Goal: Participate in discussion: Engage in conversation with other users on a specific topic

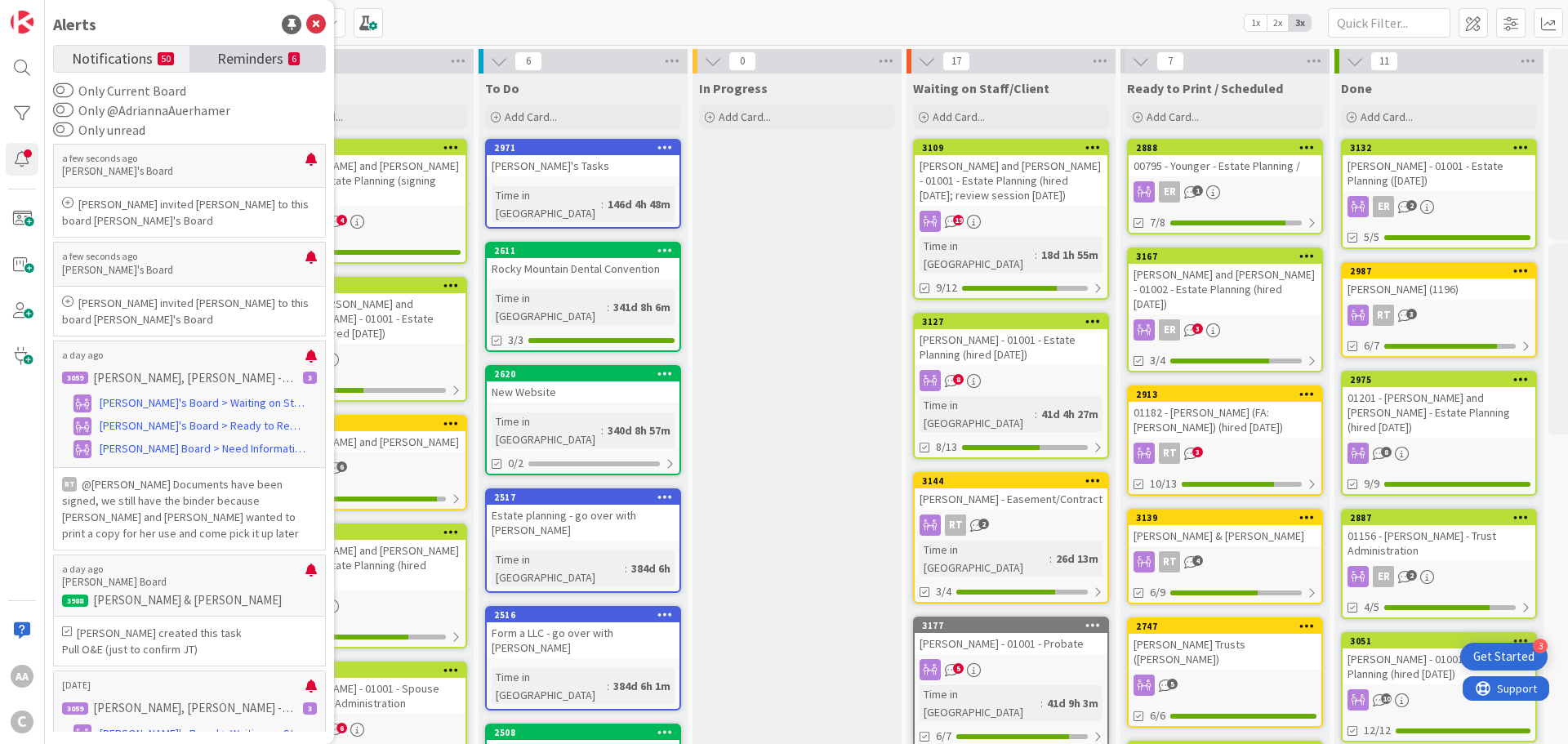
click at [241, 67] on span "Reminders" at bounding box center [250, 58] width 67 height 23
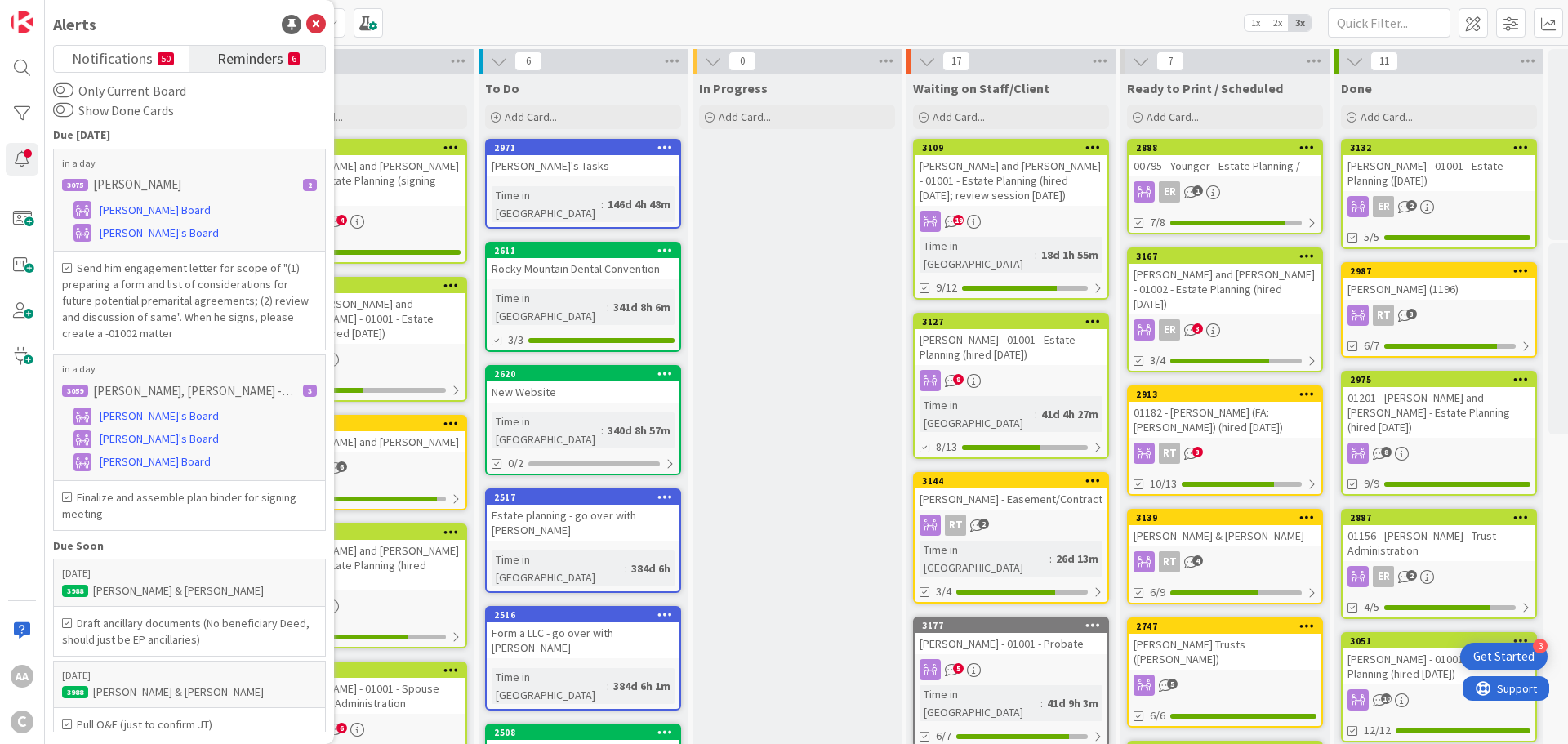
click at [238, 51] on span "Reminders" at bounding box center [250, 58] width 67 height 23
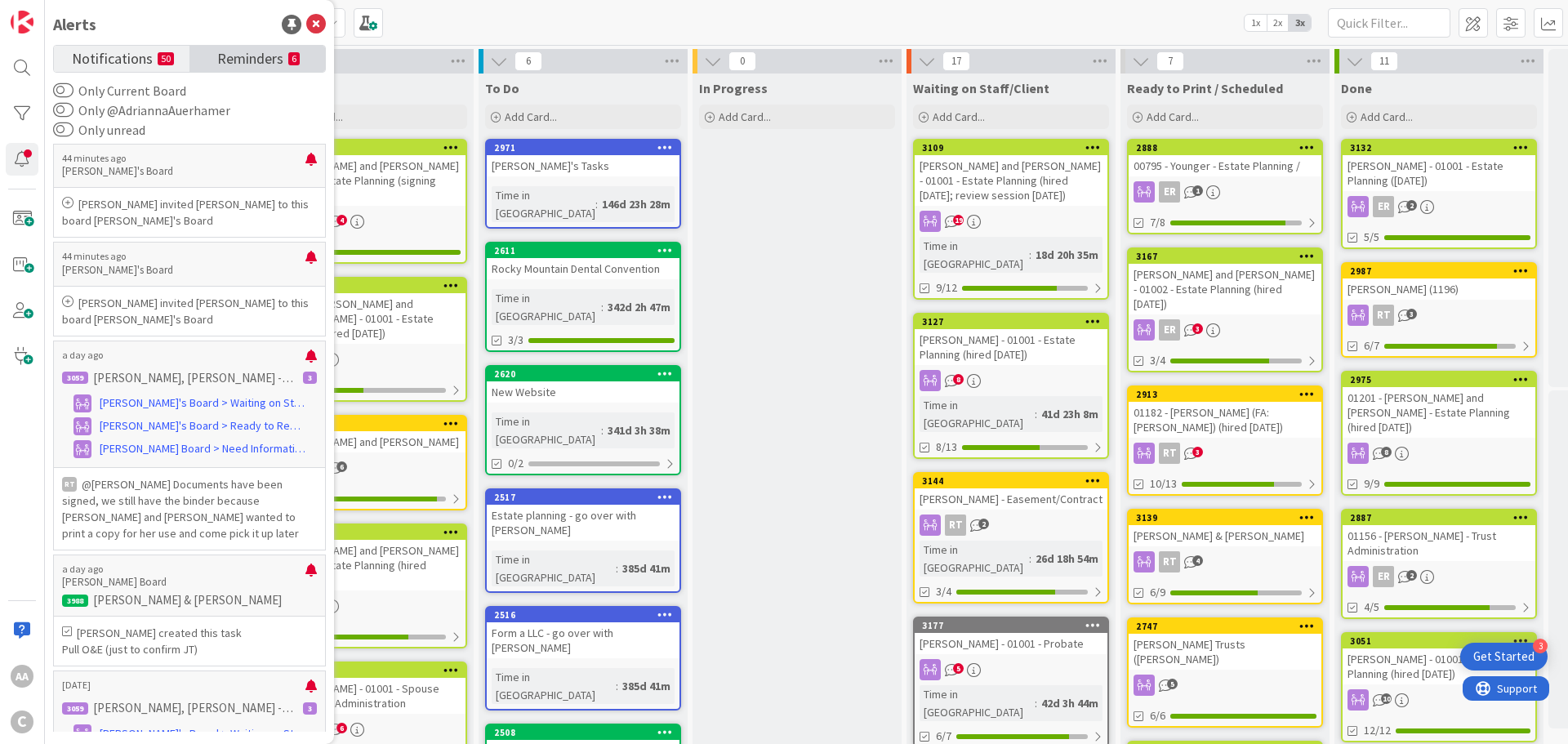
click at [252, 57] on span "Reminders" at bounding box center [250, 58] width 67 height 23
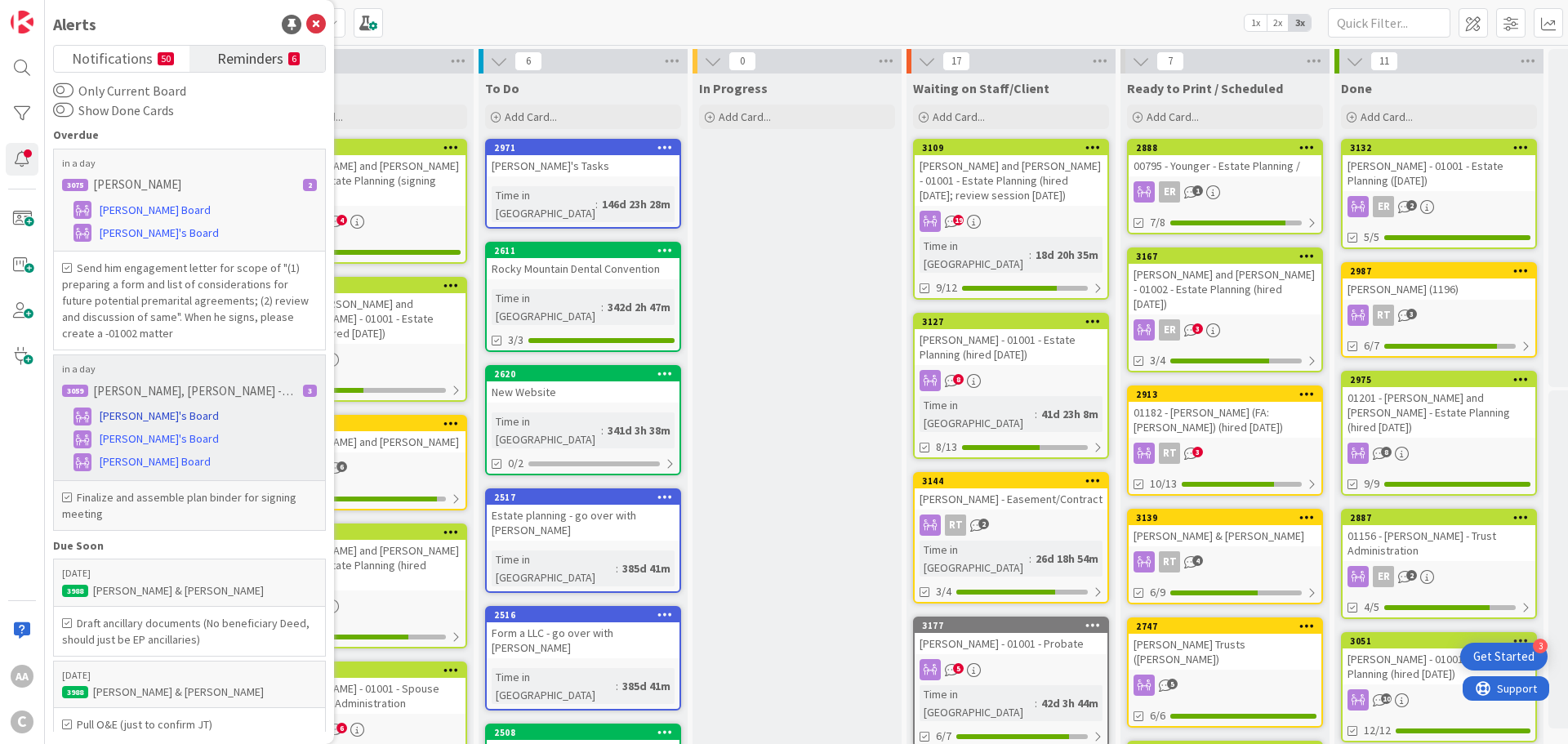
click at [143, 412] on span "[PERSON_NAME]'s Board" at bounding box center [159, 415] width 119 height 17
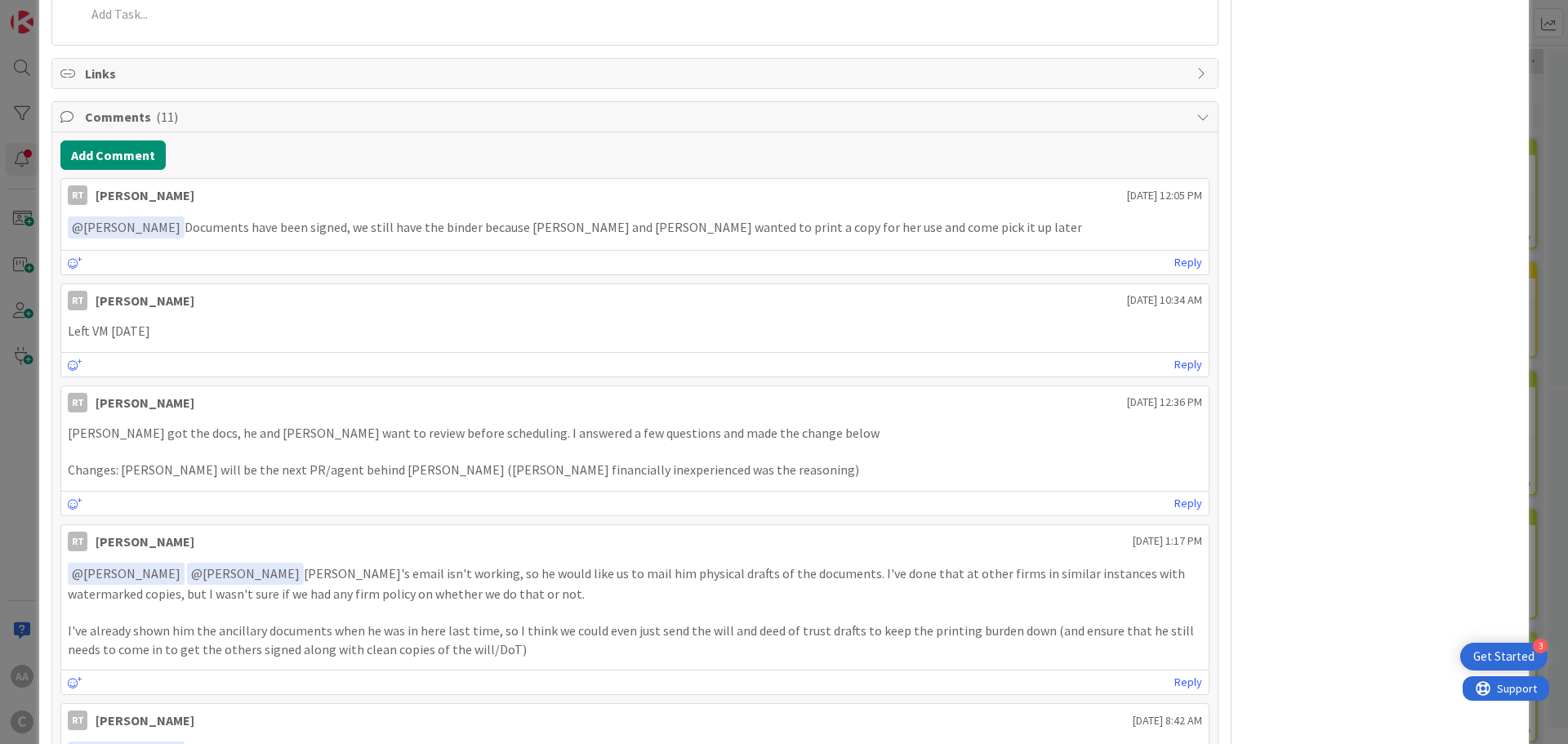
scroll to position [735, 0]
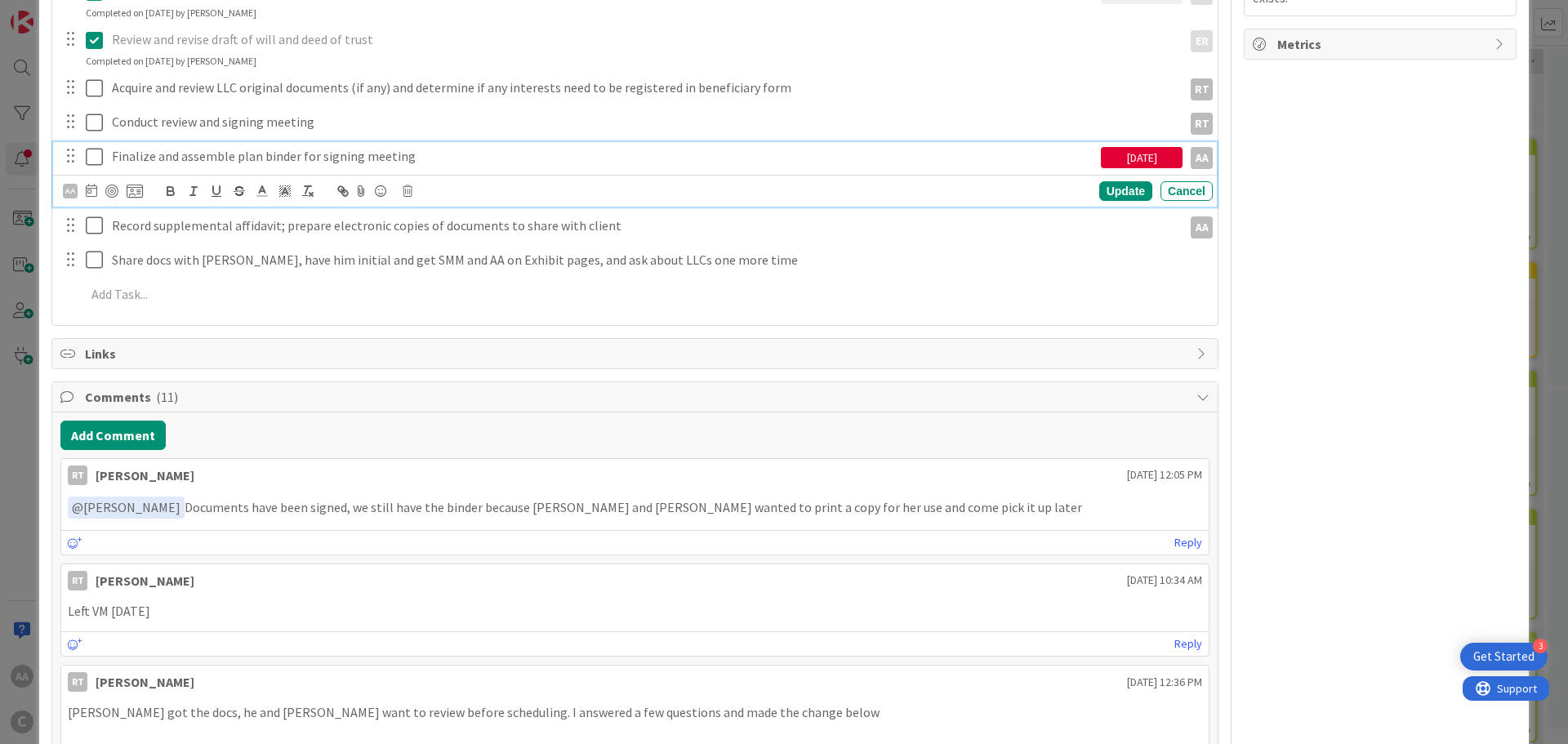
click at [97, 156] on icon at bounding box center [98, 157] width 25 height 20
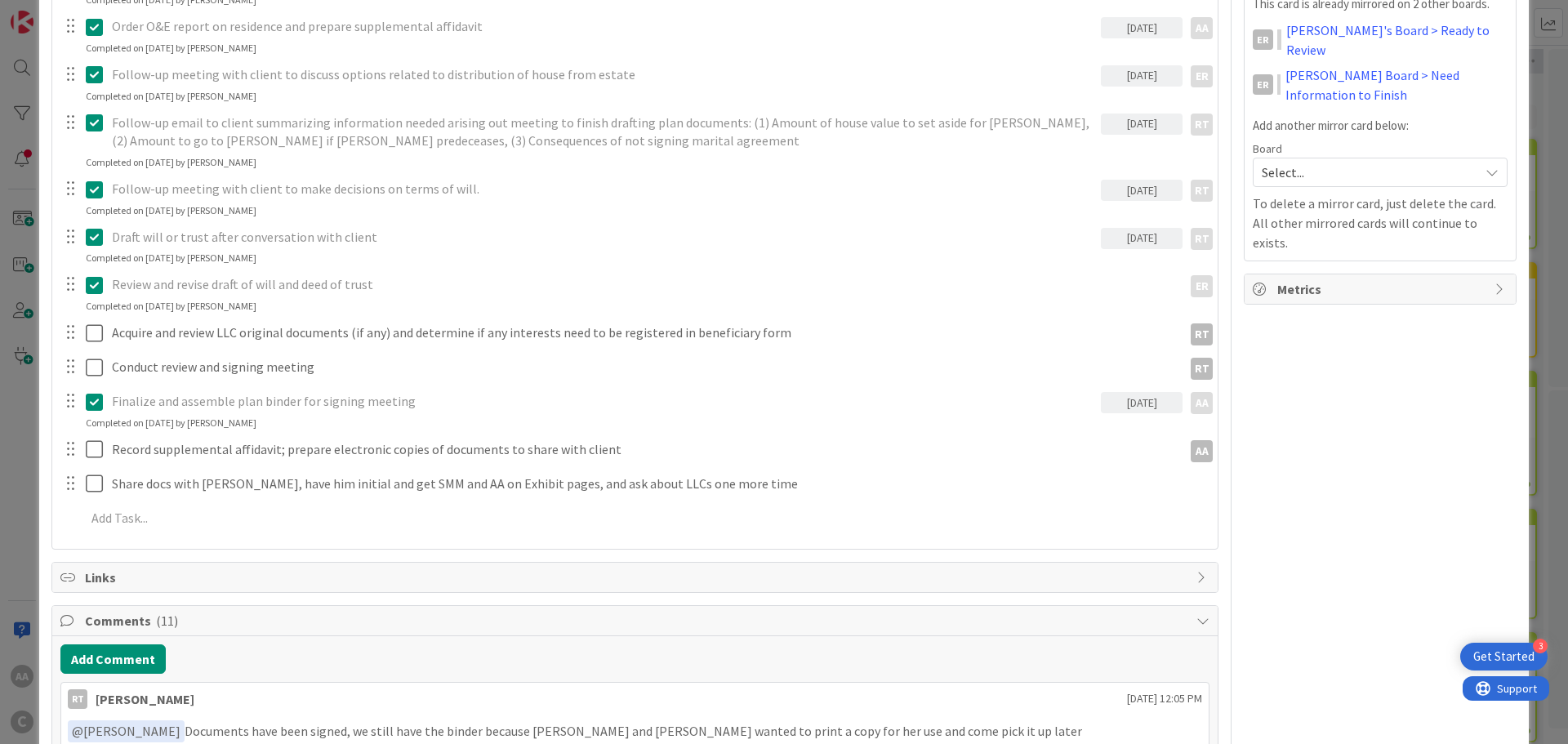
scroll to position [0, 0]
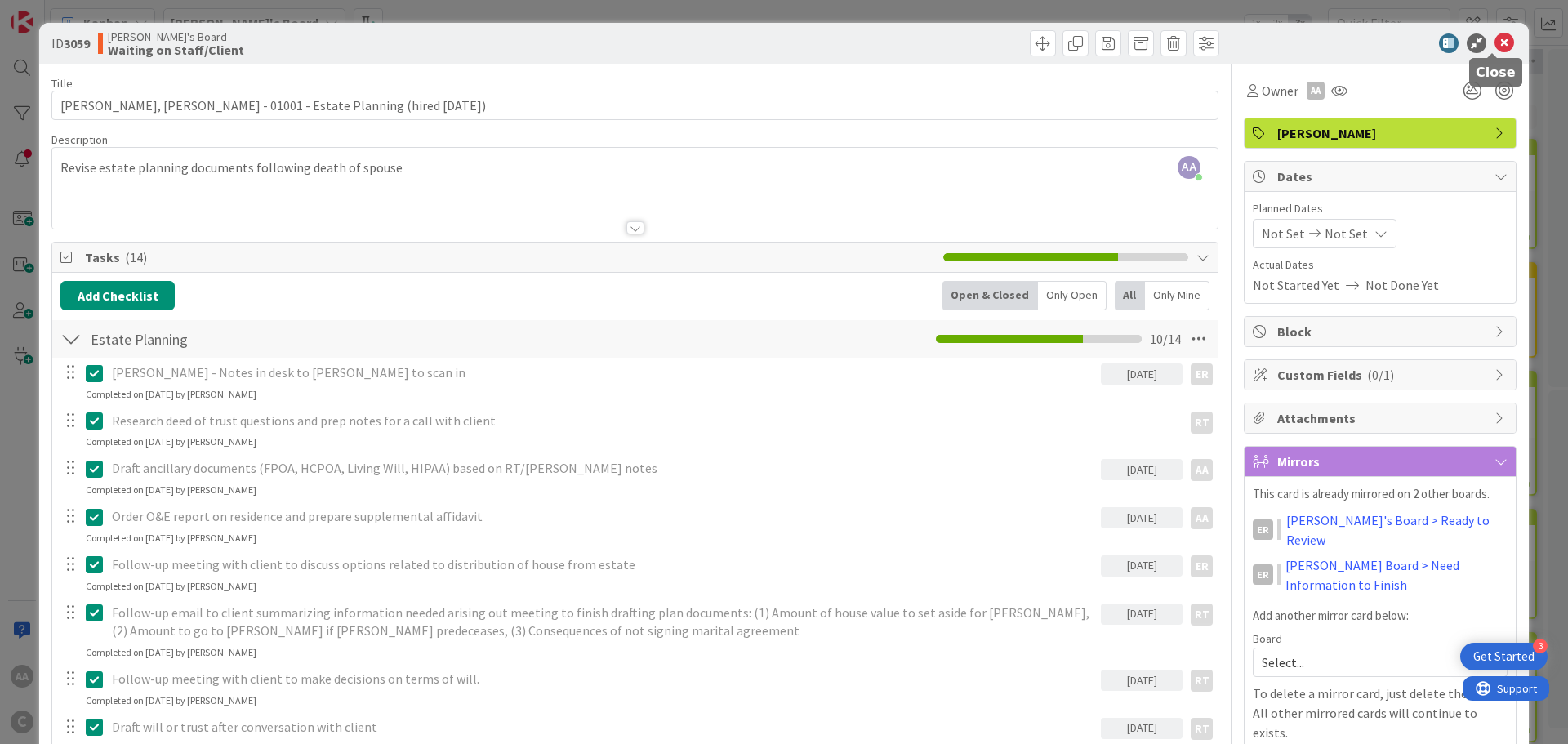
click at [1494, 46] on icon at bounding box center [1504, 43] width 20 height 20
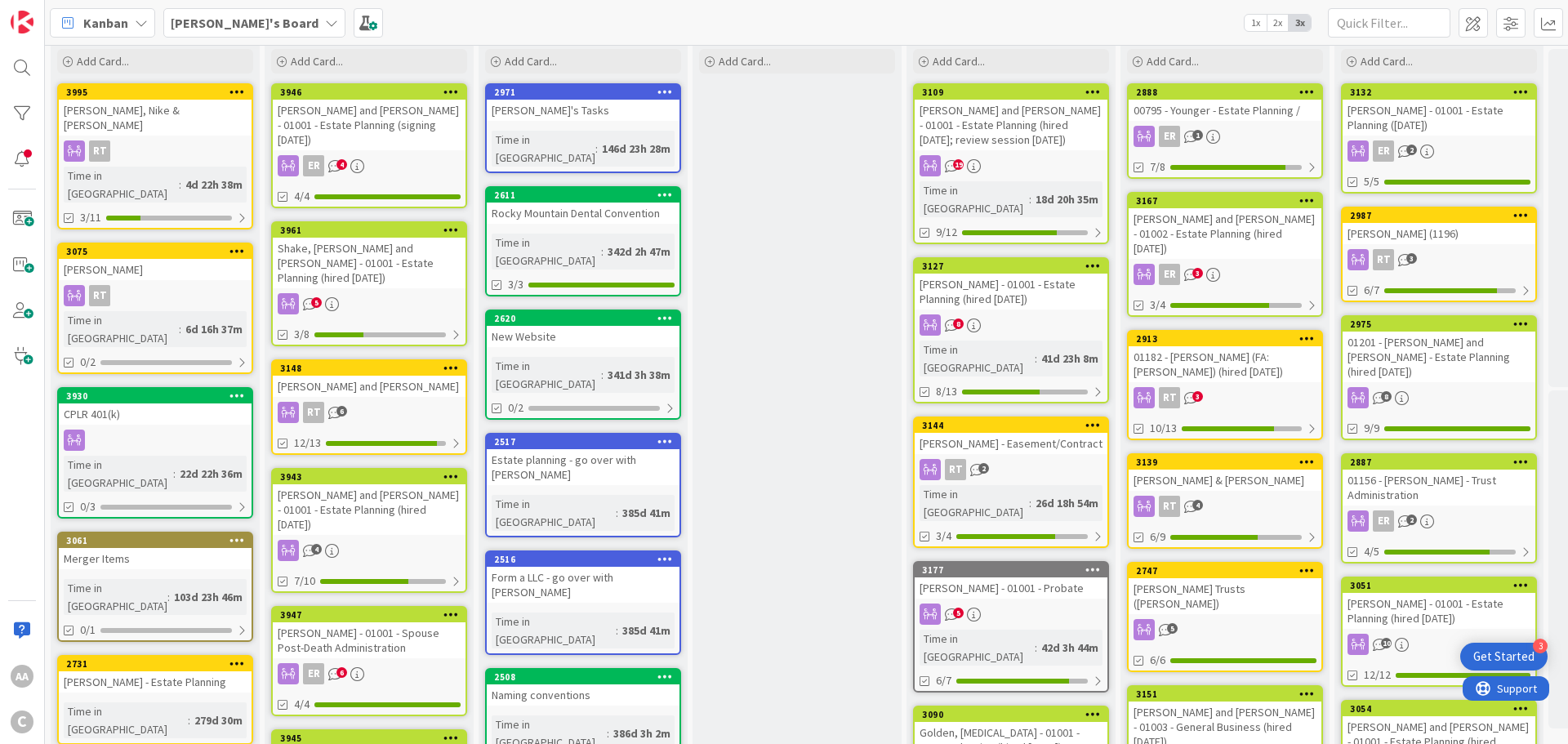
scroll to position [82, 0]
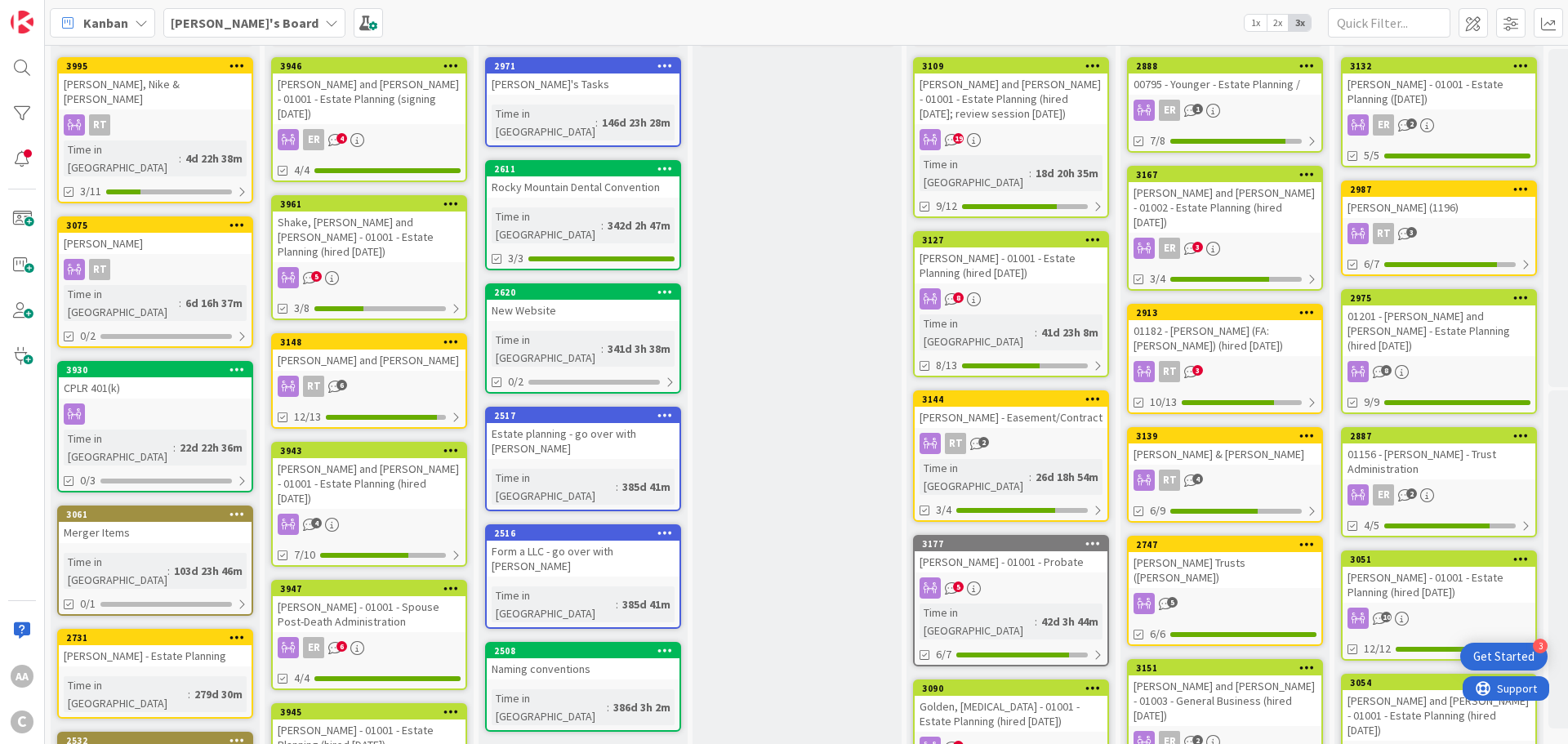
click at [1243, 469] on div "RT 4" at bounding box center [1224, 480] width 192 height 21
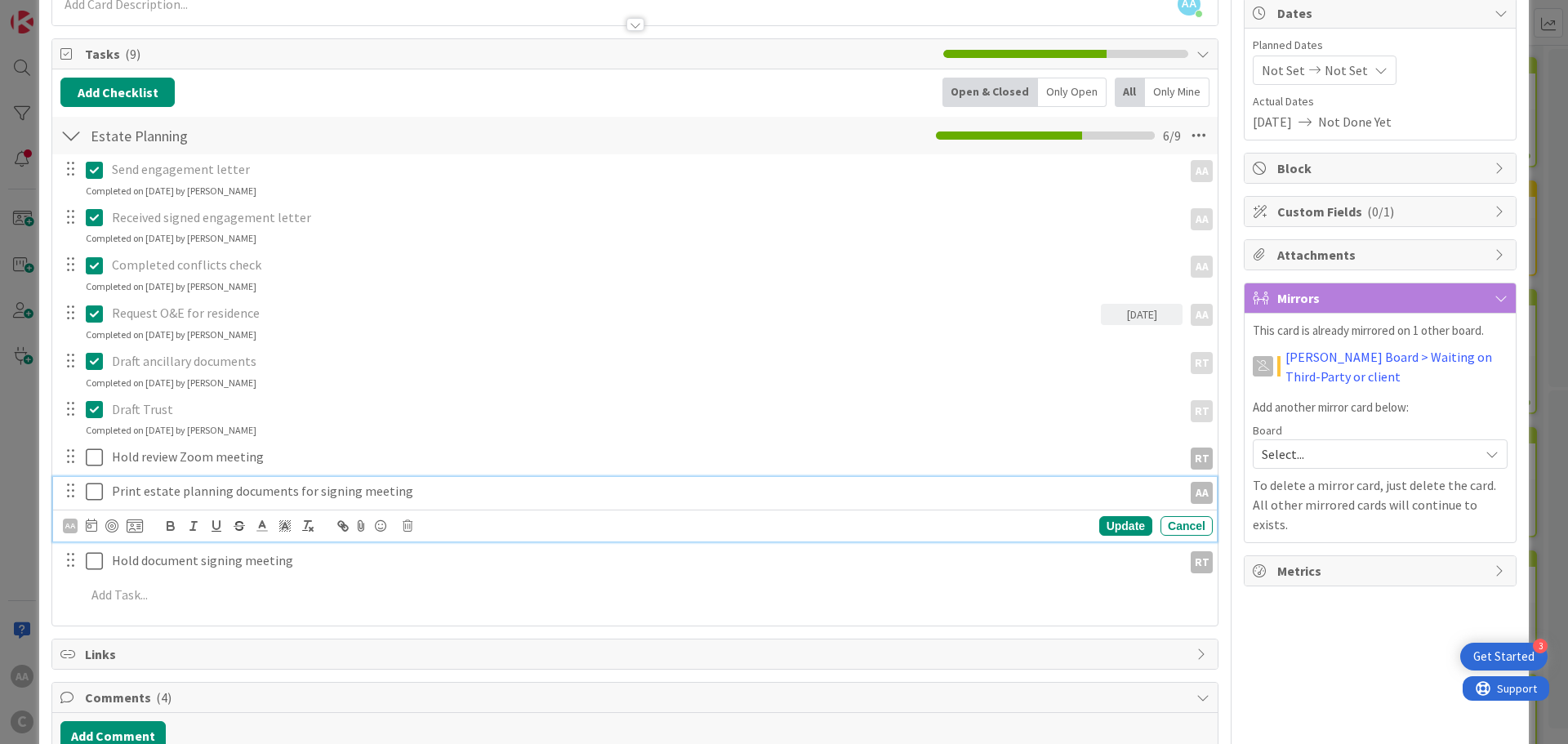
click at [91, 492] on icon at bounding box center [98, 491] width 25 height 20
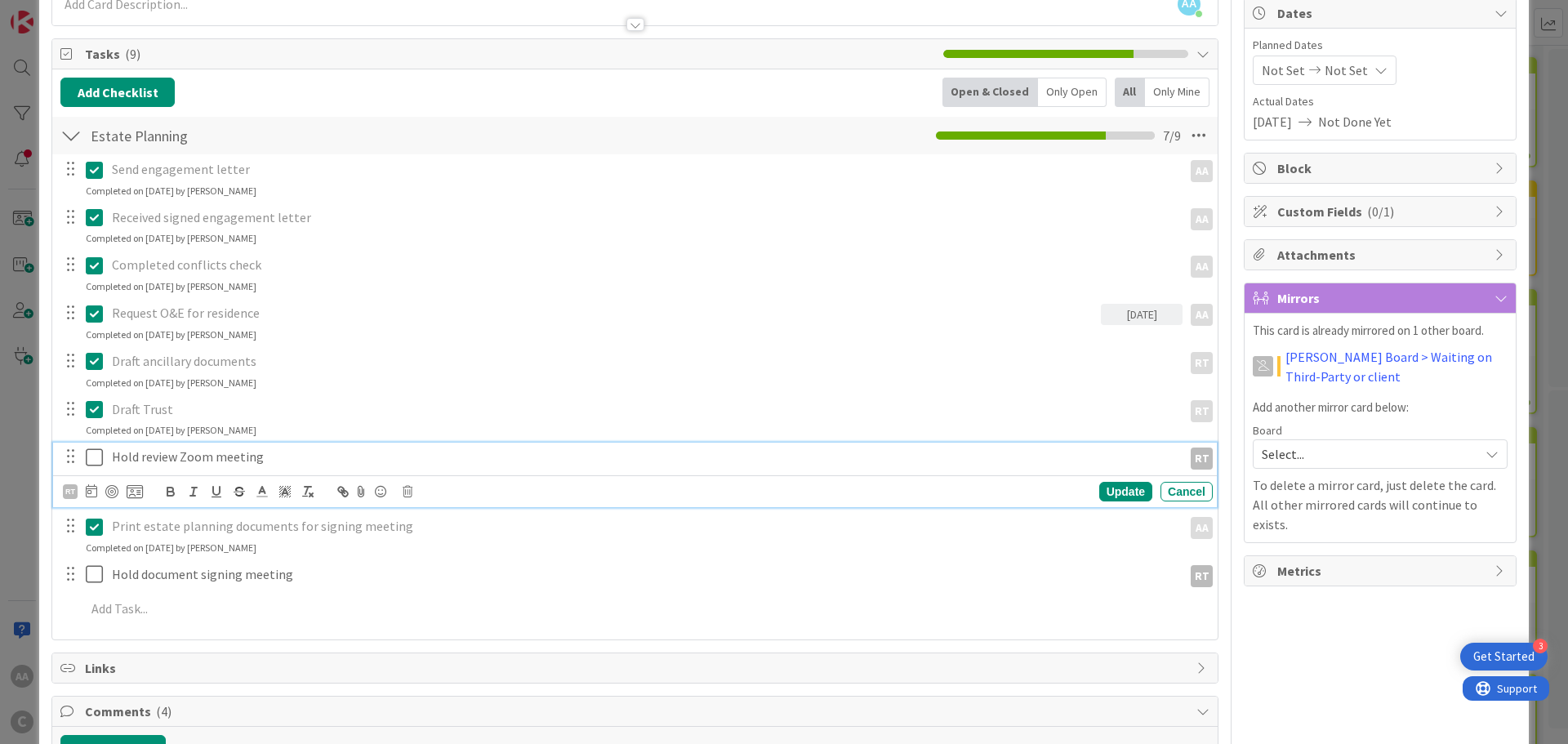
click at [92, 453] on icon at bounding box center [98, 458] width 25 height 20
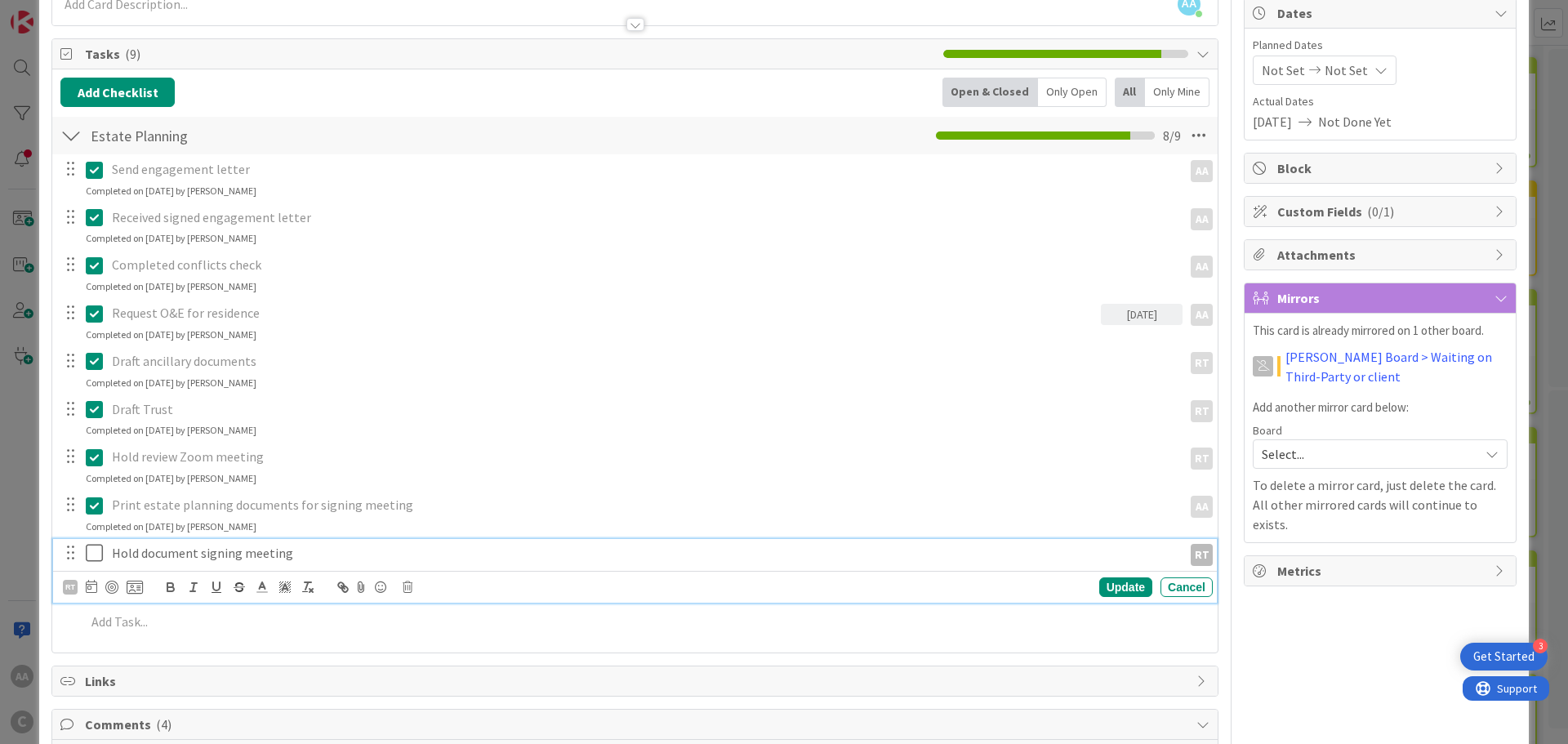
click at [94, 551] on icon at bounding box center [98, 552] width 25 height 20
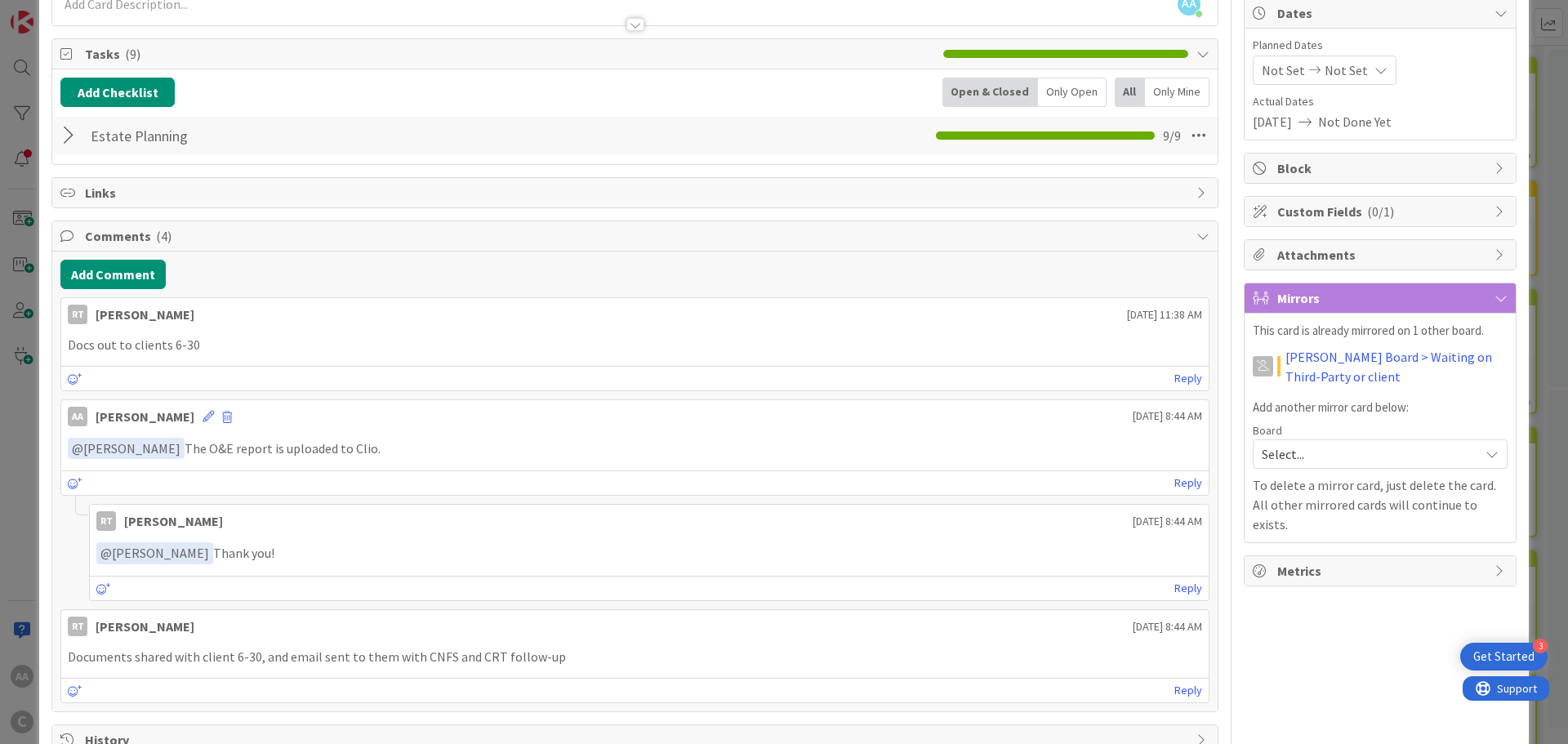
scroll to position [8, 0]
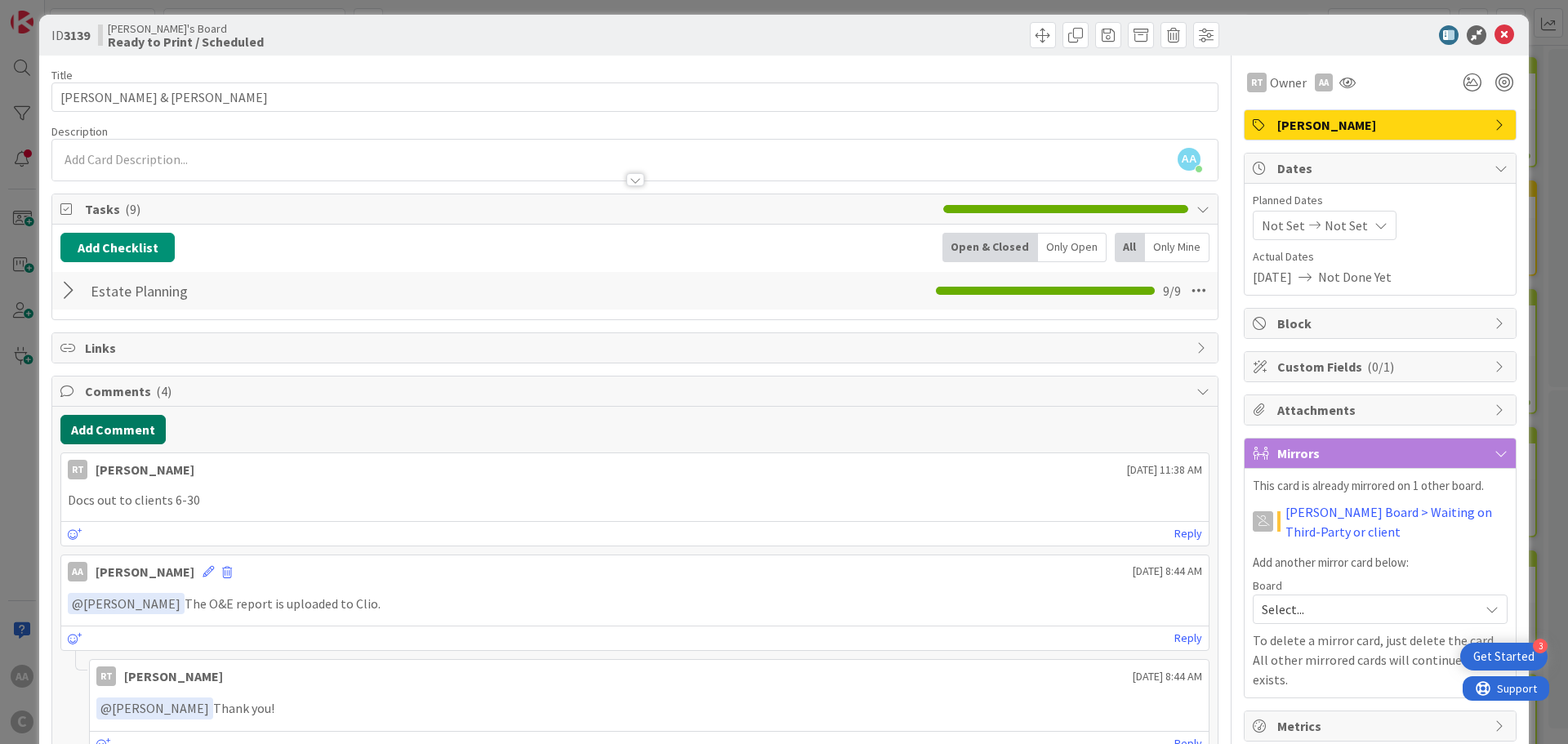
click at [118, 427] on button "Add Comment" at bounding box center [113, 429] width 106 height 29
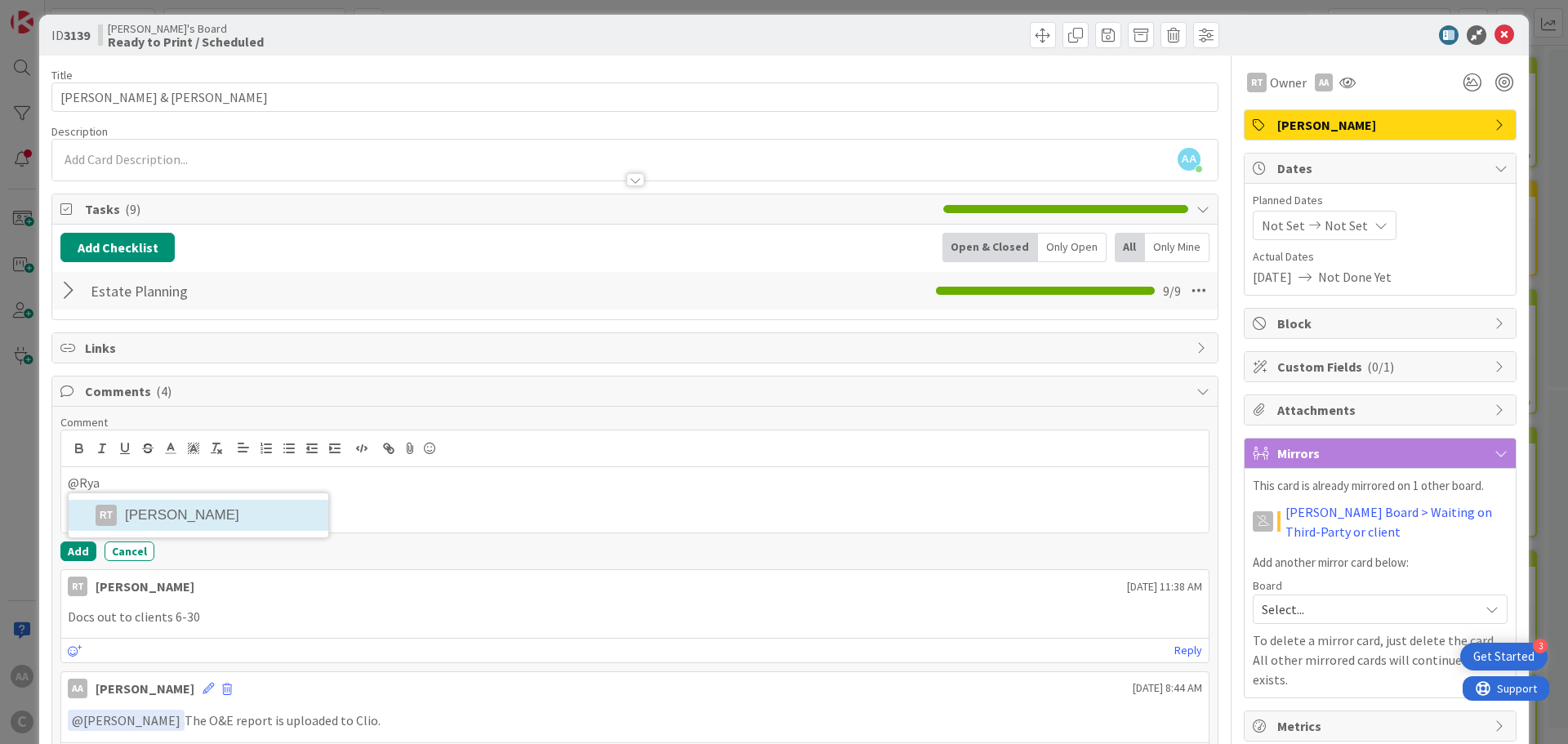
click at [177, 516] on li "RT Ryan Taylor" at bounding box center [198, 514] width 260 height 31
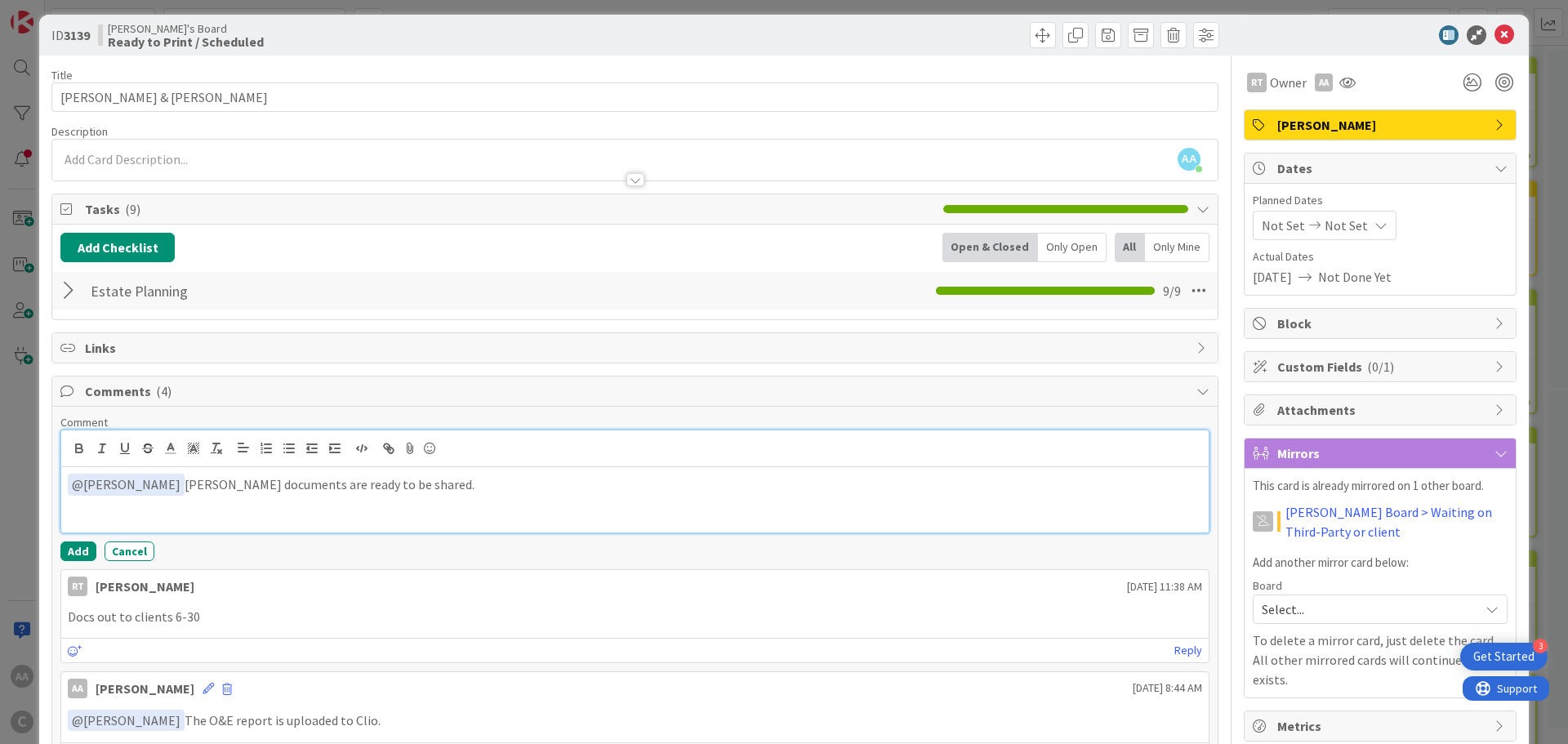
click at [200, 482] on p "﻿ @ Ryan Taylor ﻿ Kassing documents are ready to be shared." at bounding box center [634, 484] width 1134 height 22
click at [68, 553] on button "Add" at bounding box center [78, 551] width 36 height 20
